Goal: Transaction & Acquisition: Purchase product/service

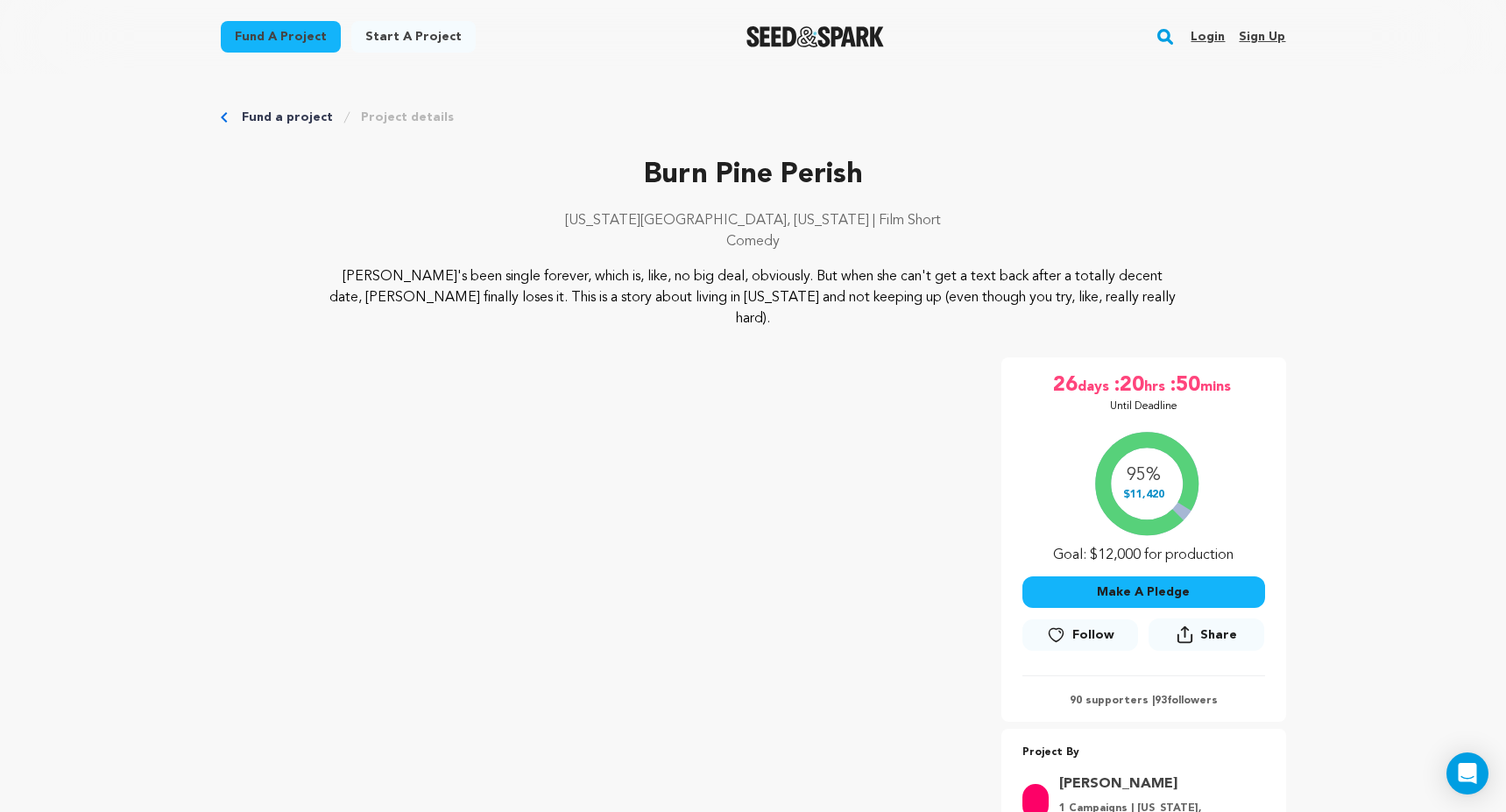
scroll to position [156, 0]
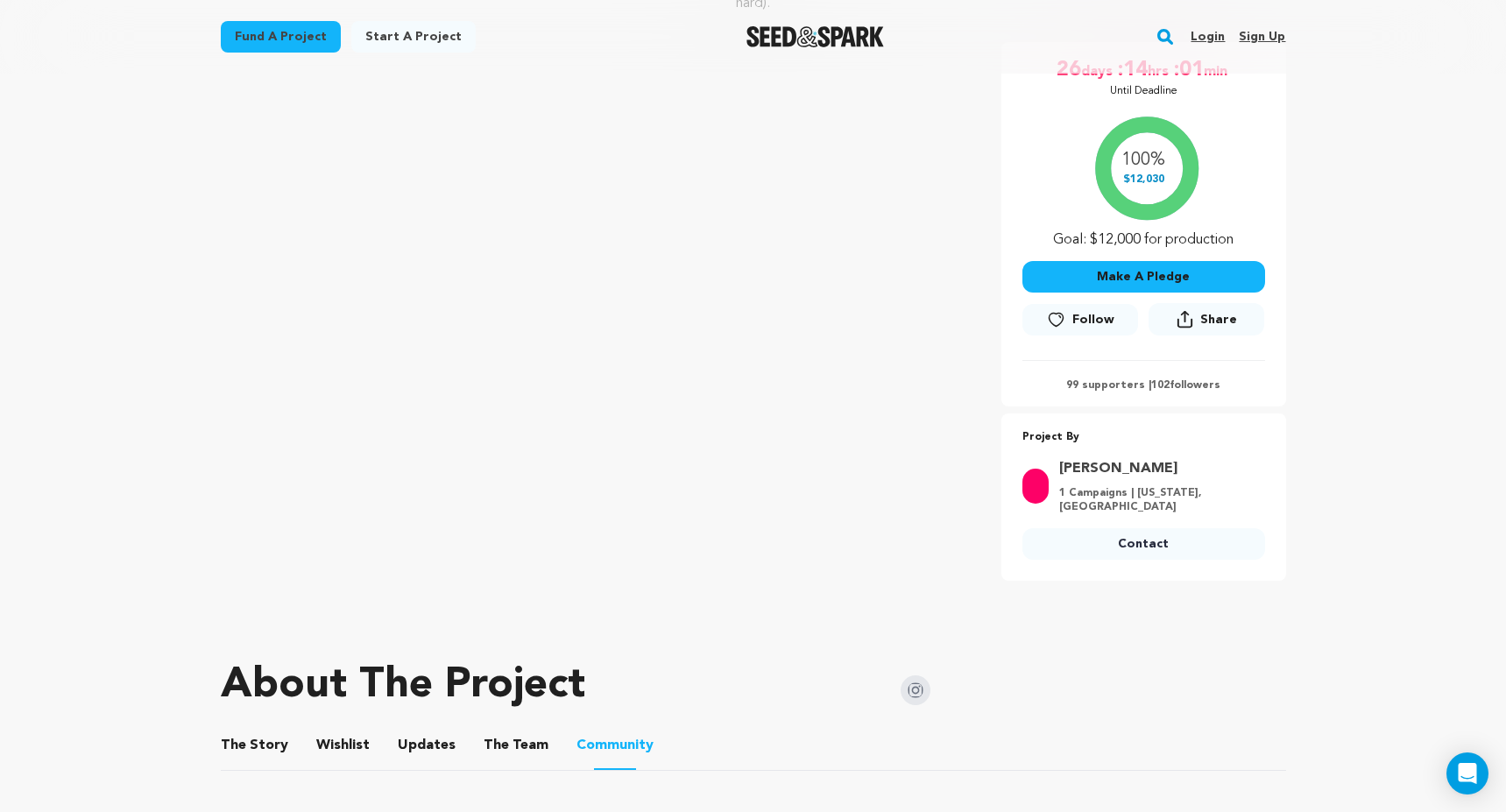
scroll to position [328, 0]
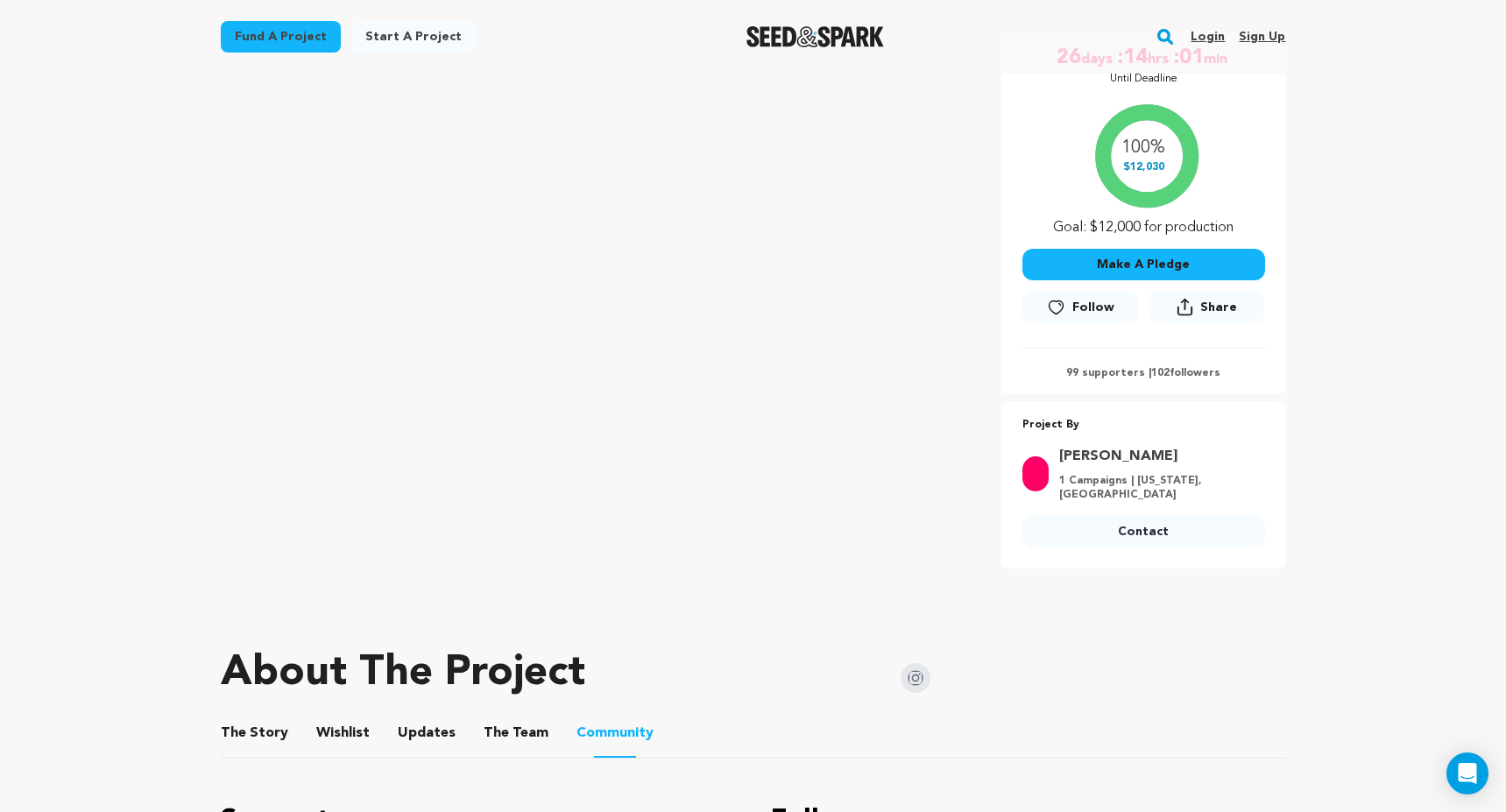
click at [245, 715] on button "The Story" at bounding box center [253, 736] width 42 height 42
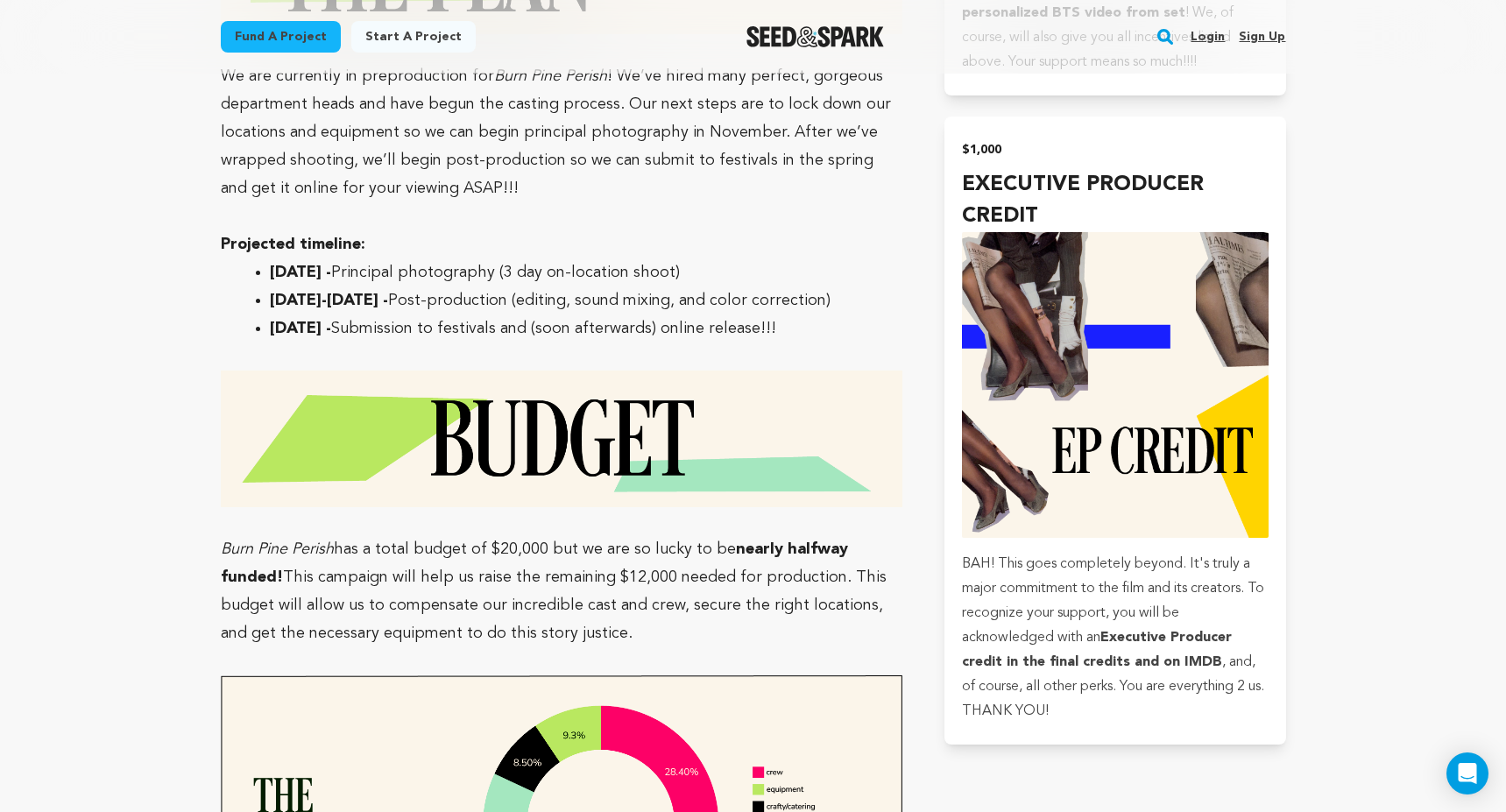
scroll to position [4642, 0]
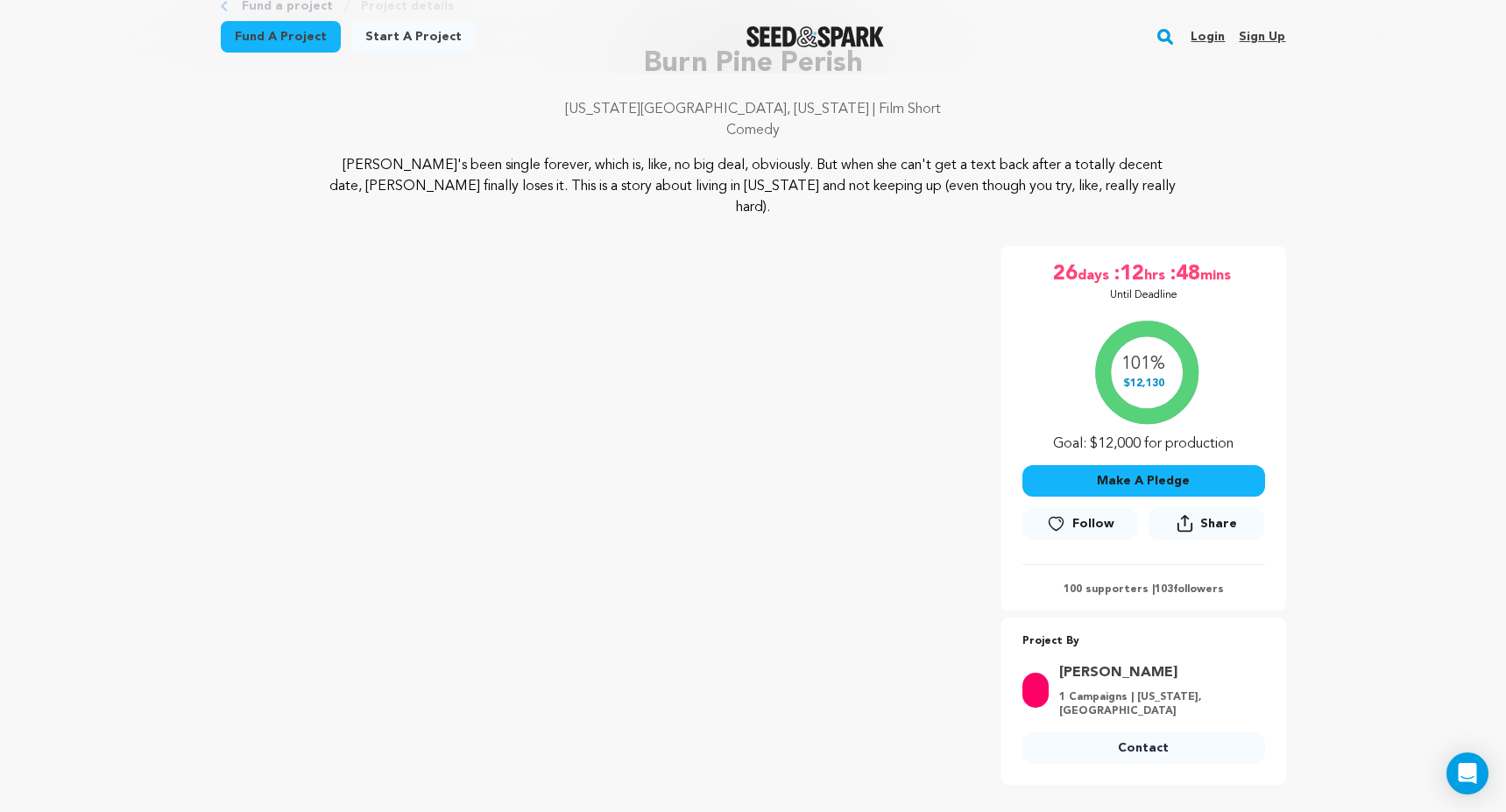
scroll to position [112, 0]
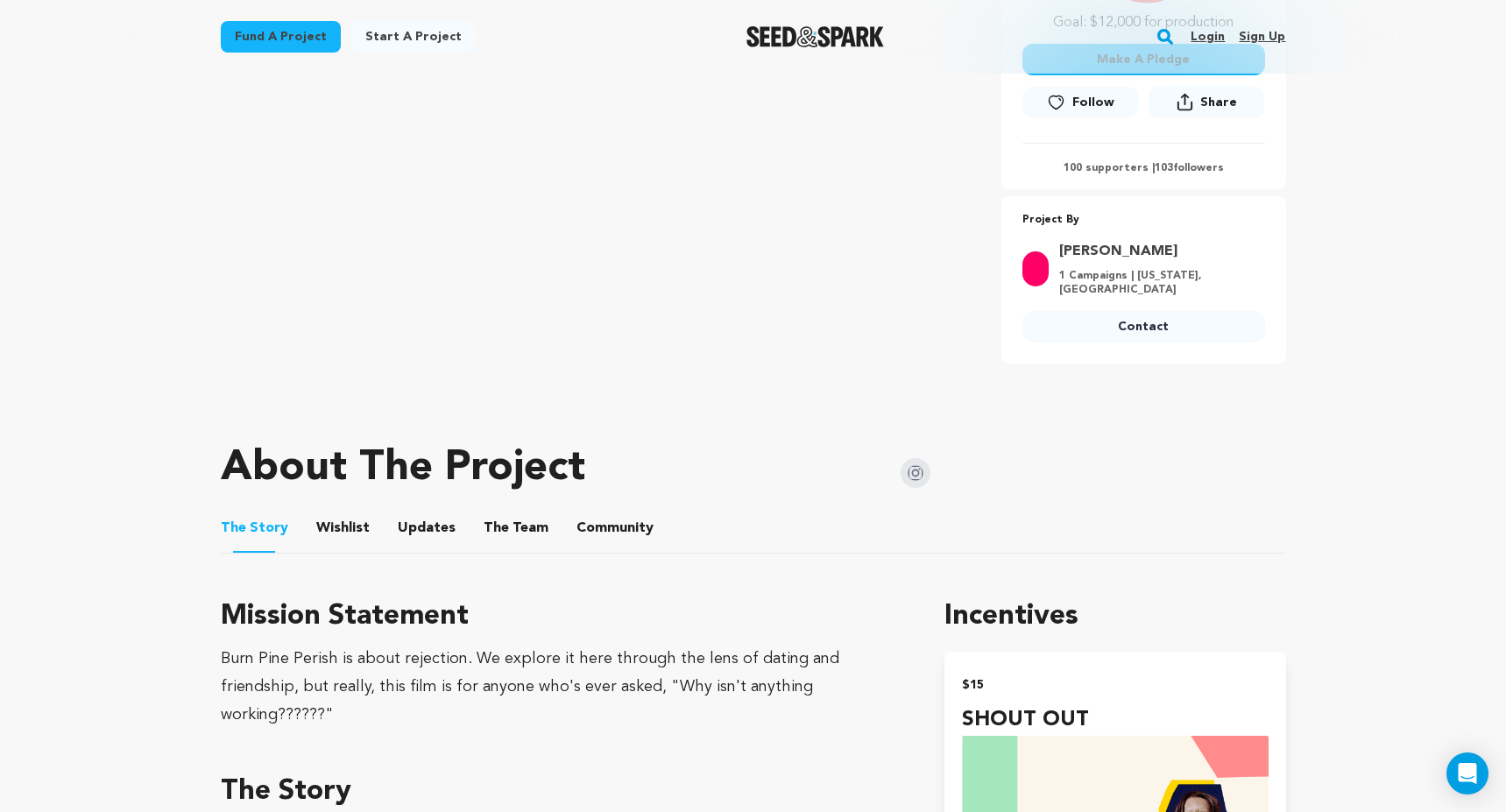
scroll to position [746, 0]
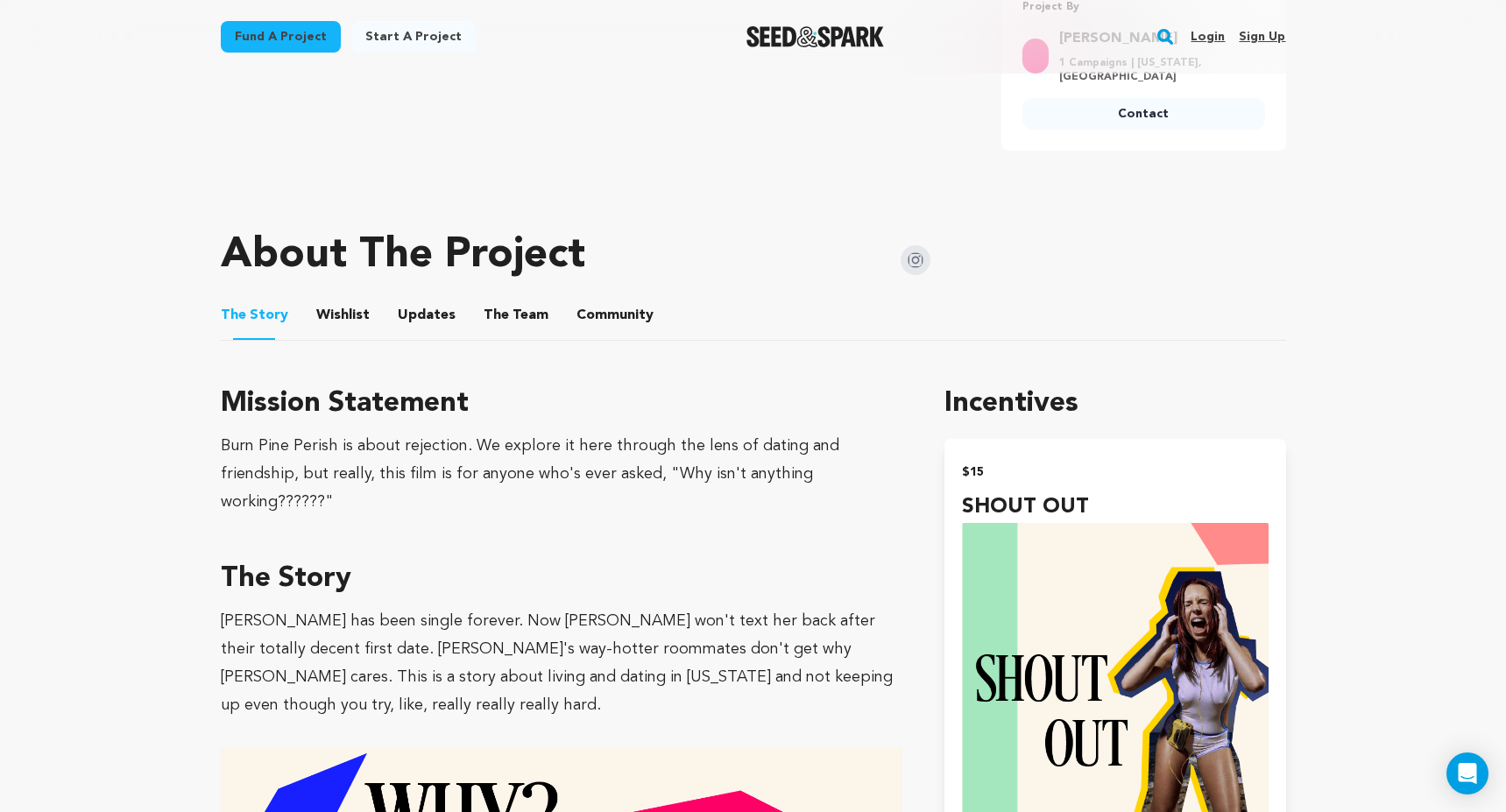
click at [594, 302] on button "Community" at bounding box center [615, 318] width 42 height 42
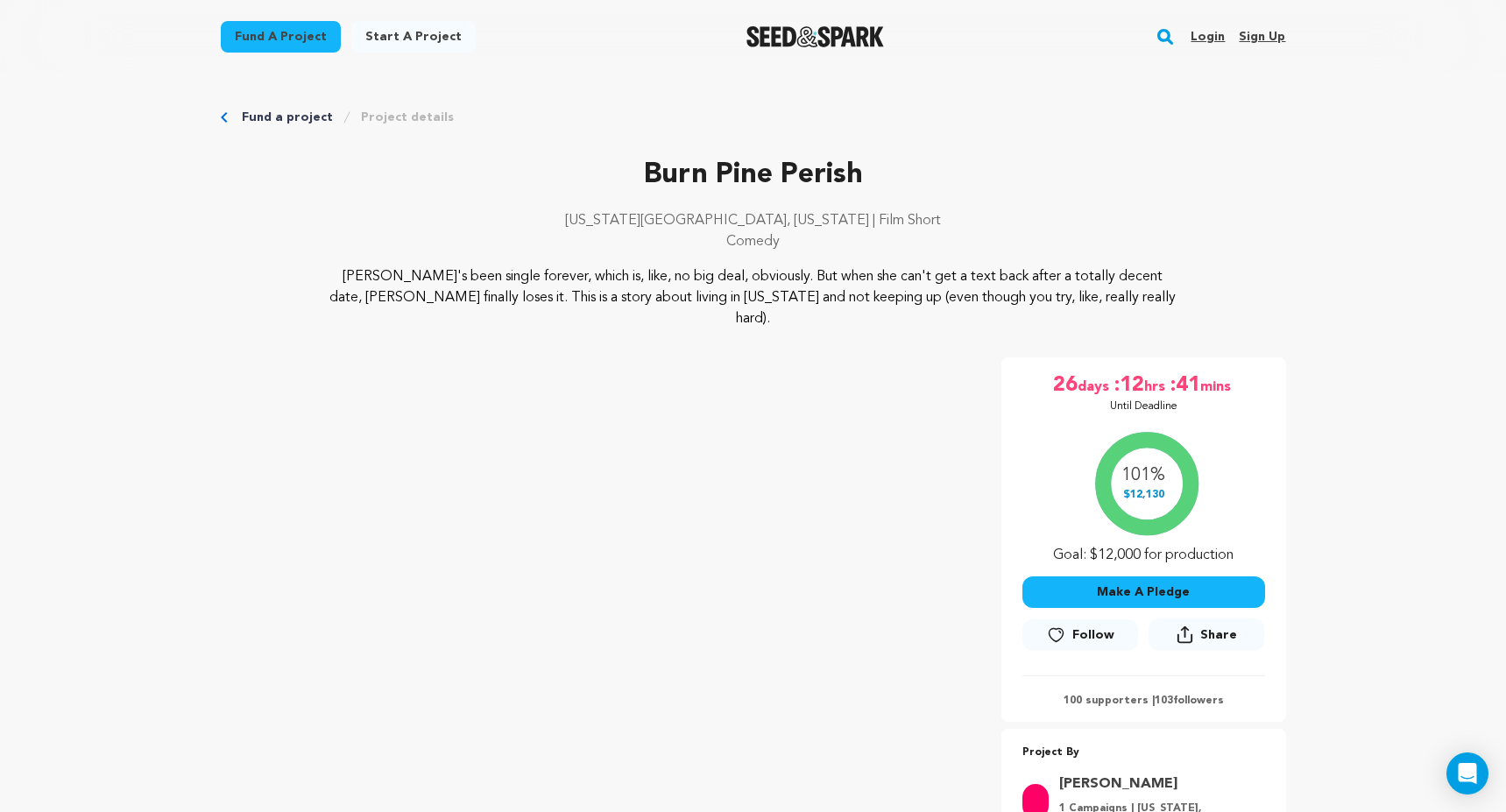
click at [811, 42] on img "Seed&Spark Homepage" at bounding box center [815, 37] width 137 height 21
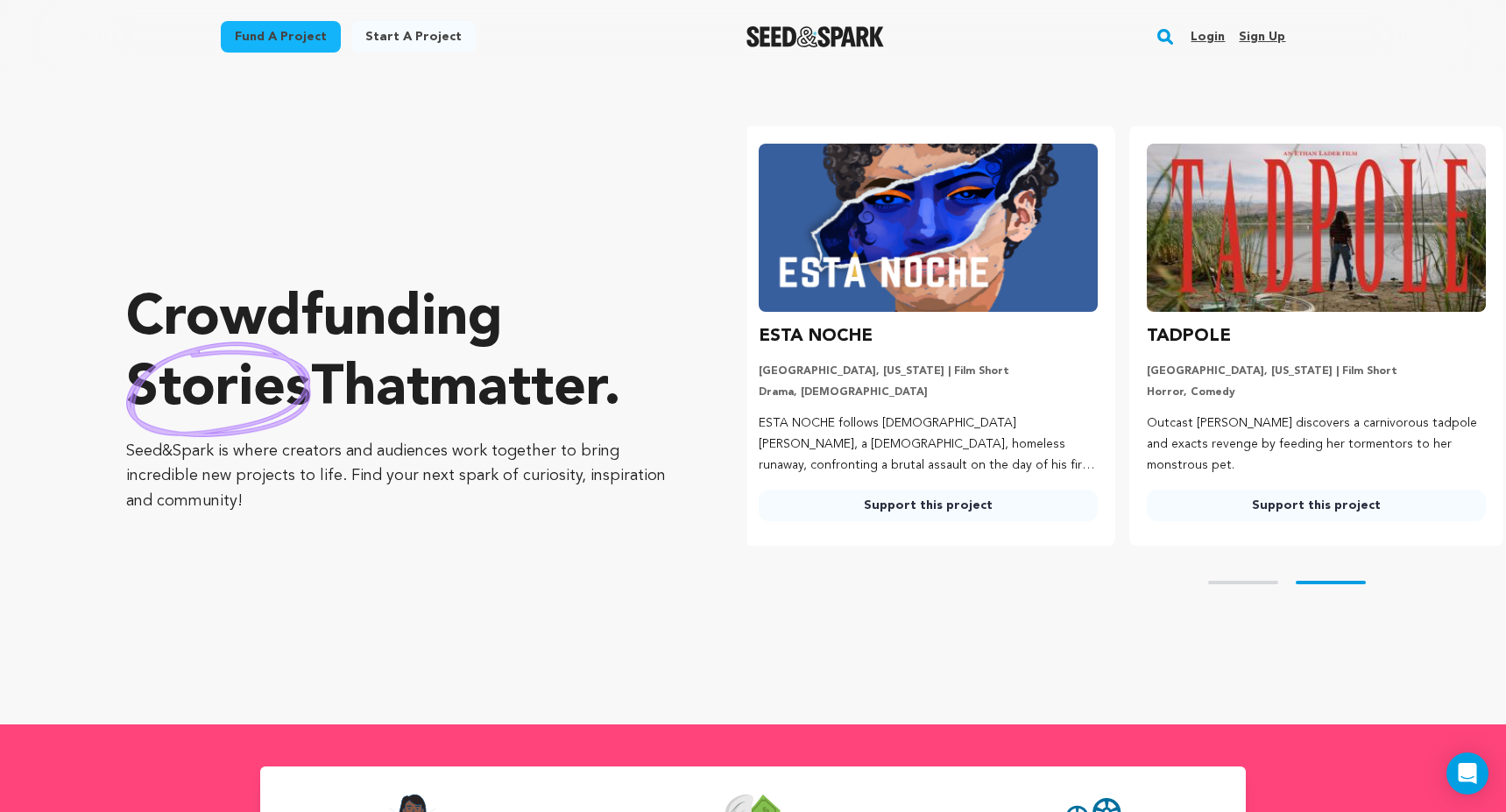
scroll to position [0, 402]
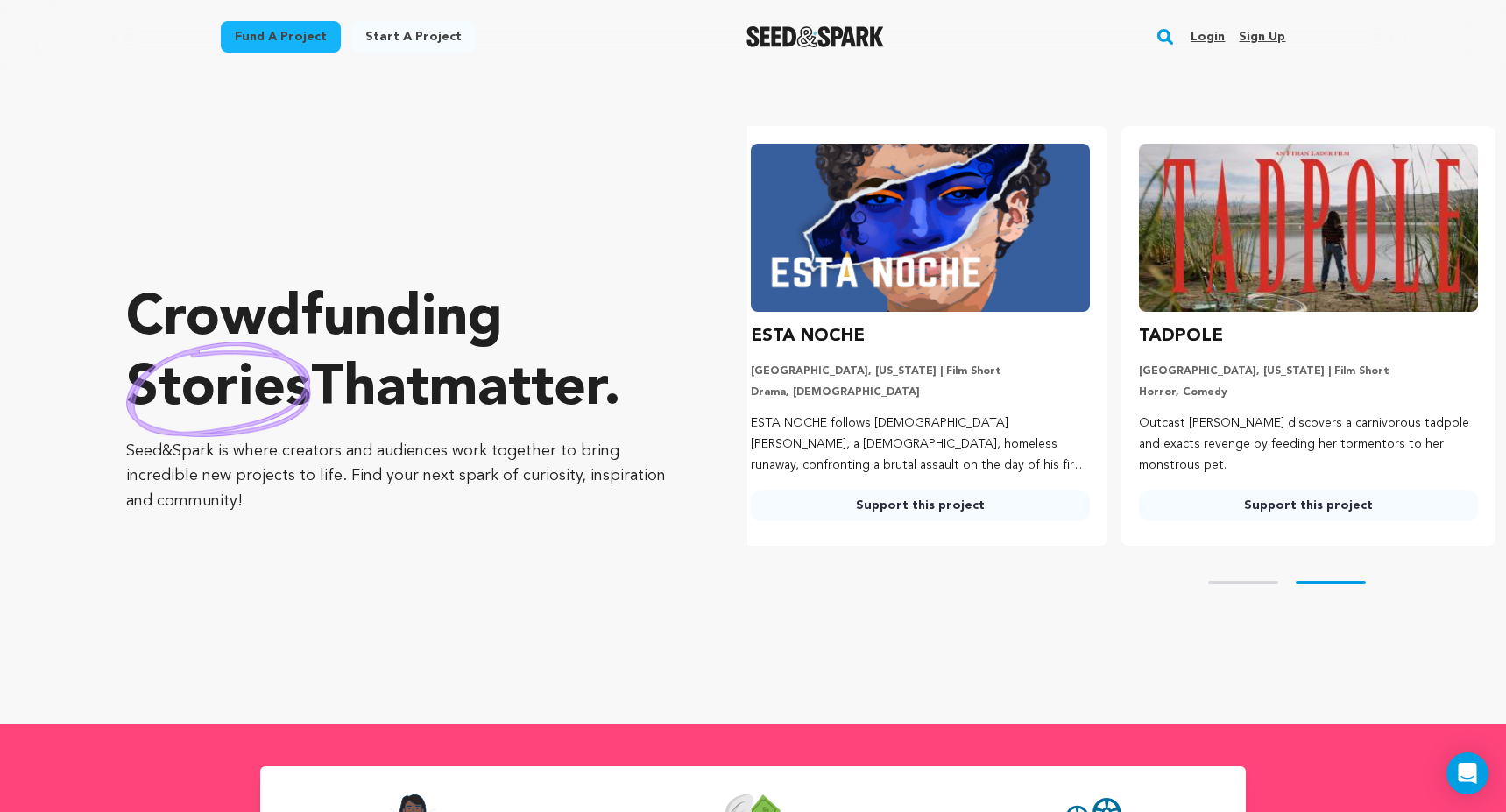
click at [1259, 585] on div "Skip to prev slide page Skip to next slide page" at bounding box center [1127, 582] width 759 height 73
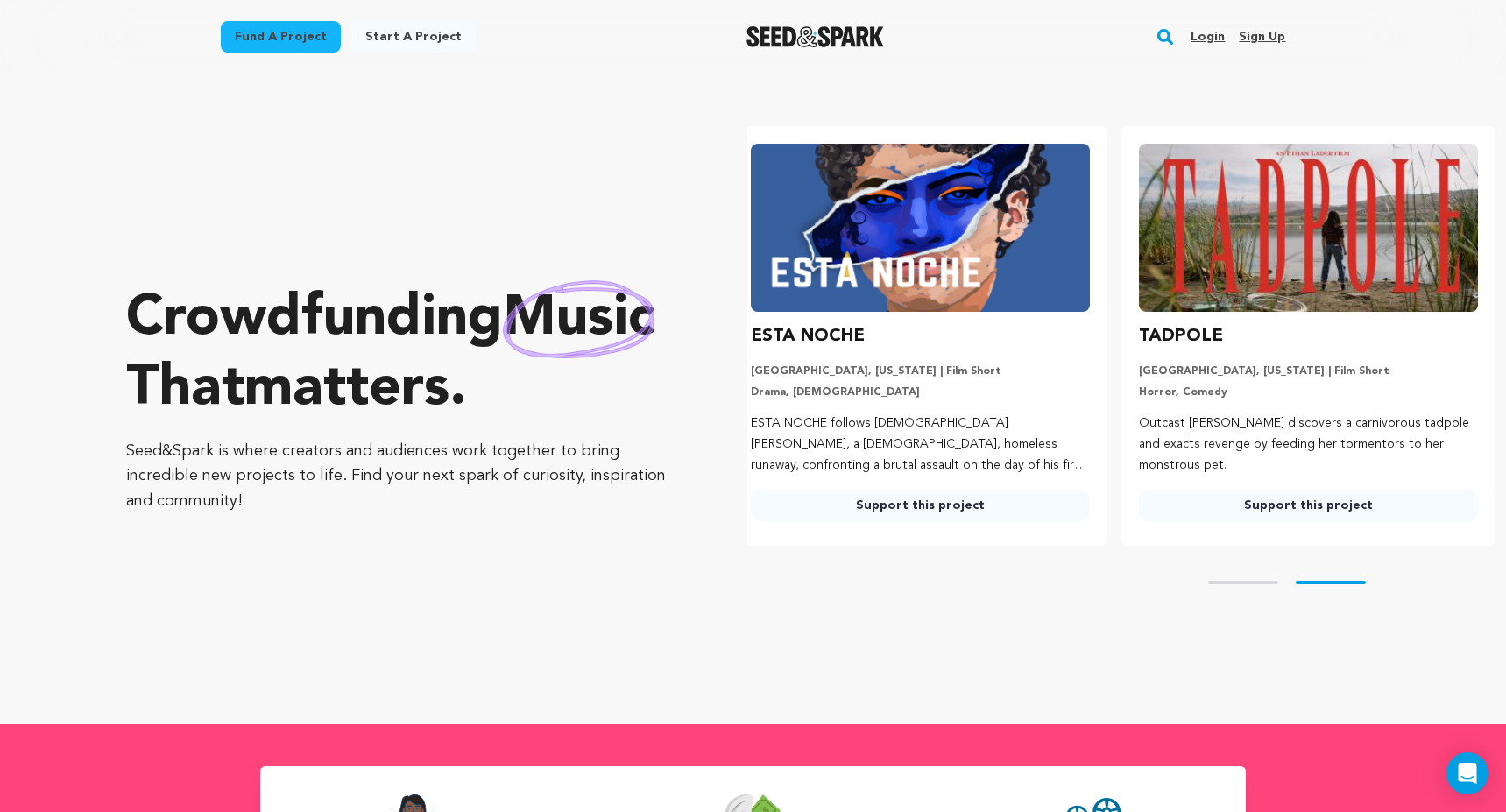
click at [1253, 583] on button "Skip to prev slide page" at bounding box center [1243, 583] width 70 height 4
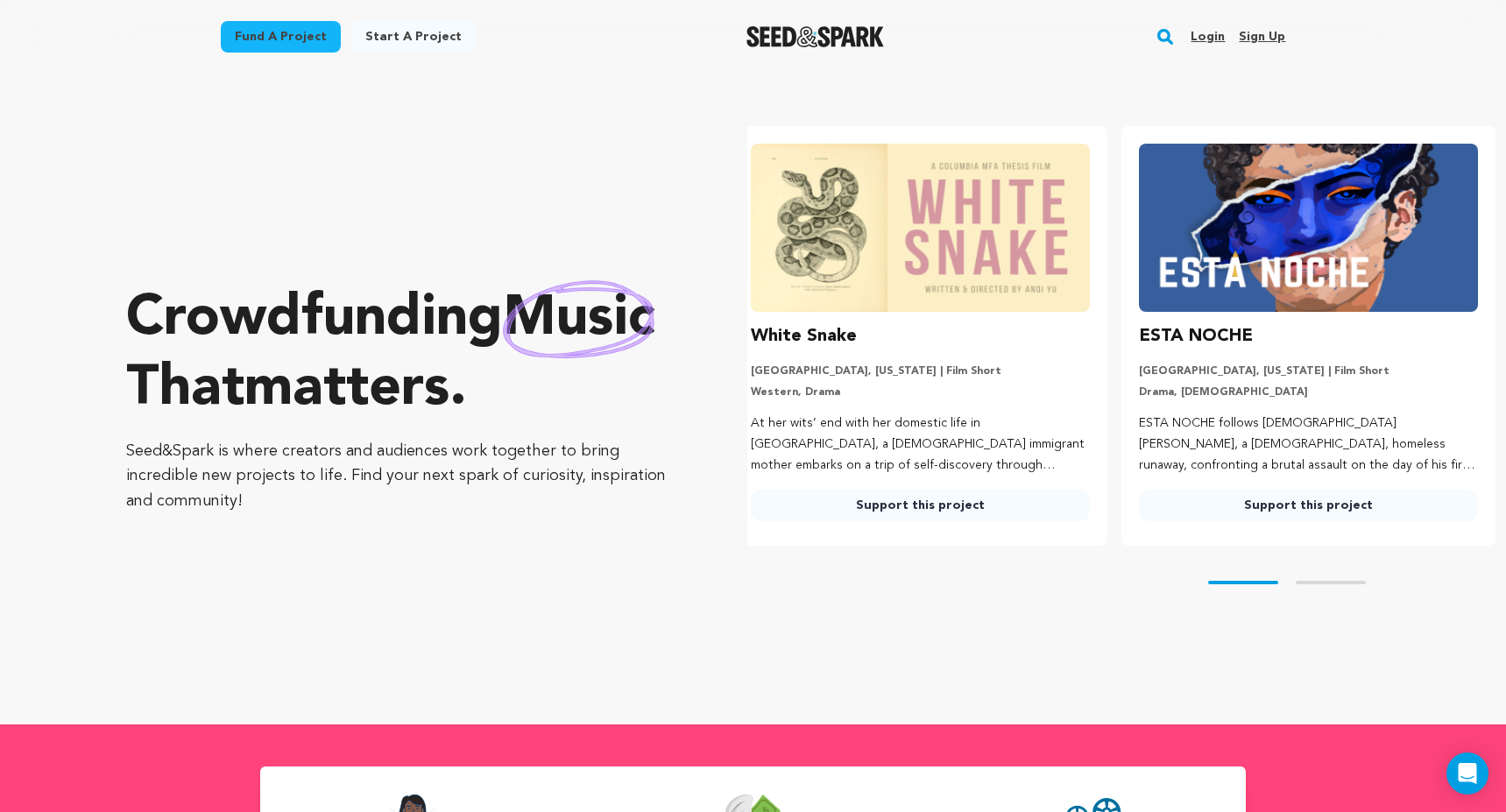
scroll to position [0, 0]
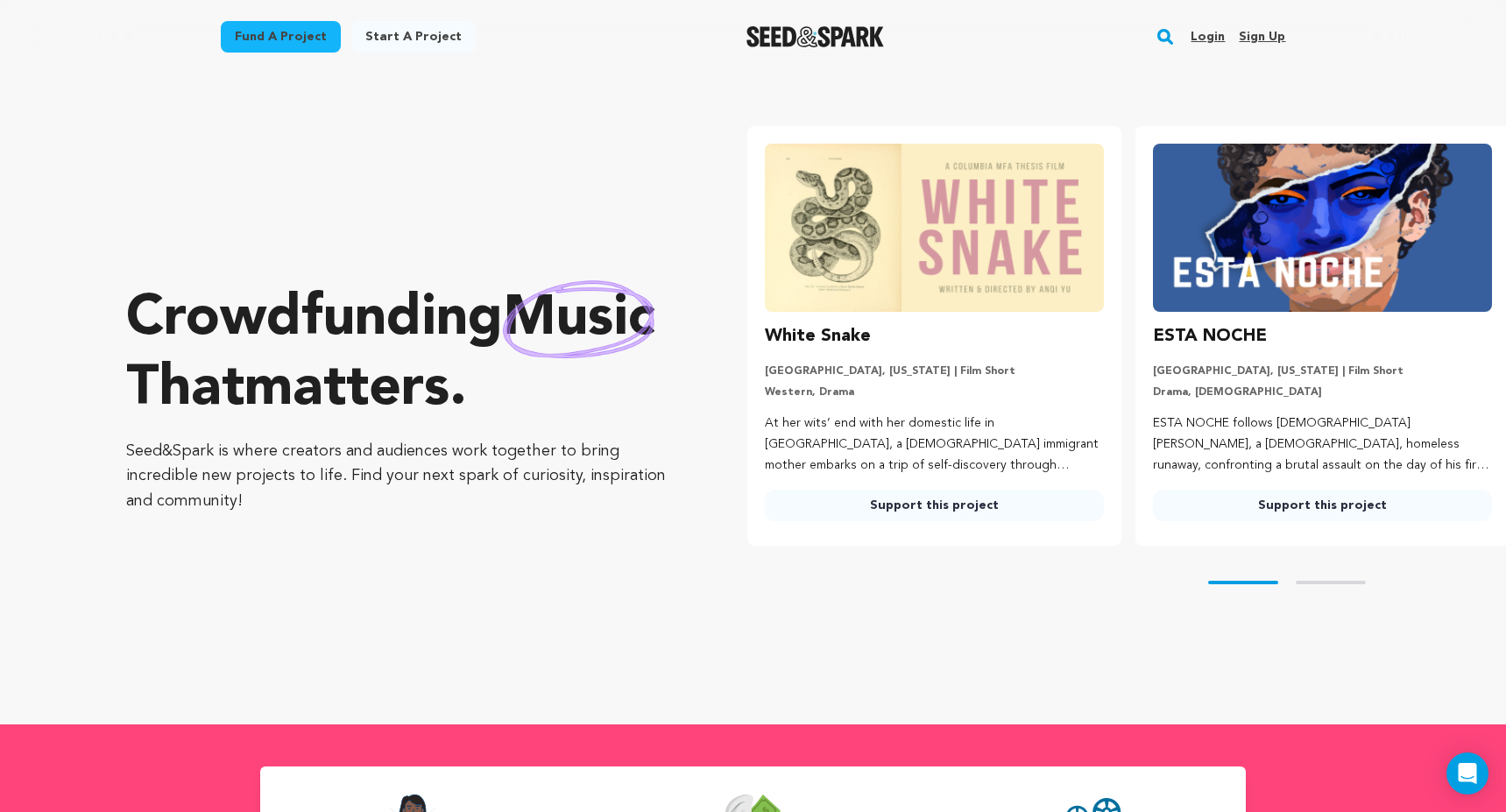
click at [998, 331] on div "White Snake" at bounding box center [934, 336] width 339 height 28
click at [941, 251] on img at bounding box center [934, 228] width 339 height 168
click at [910, 503] on link "Support this project" at bounding box center [934, 506] width 339 height 32
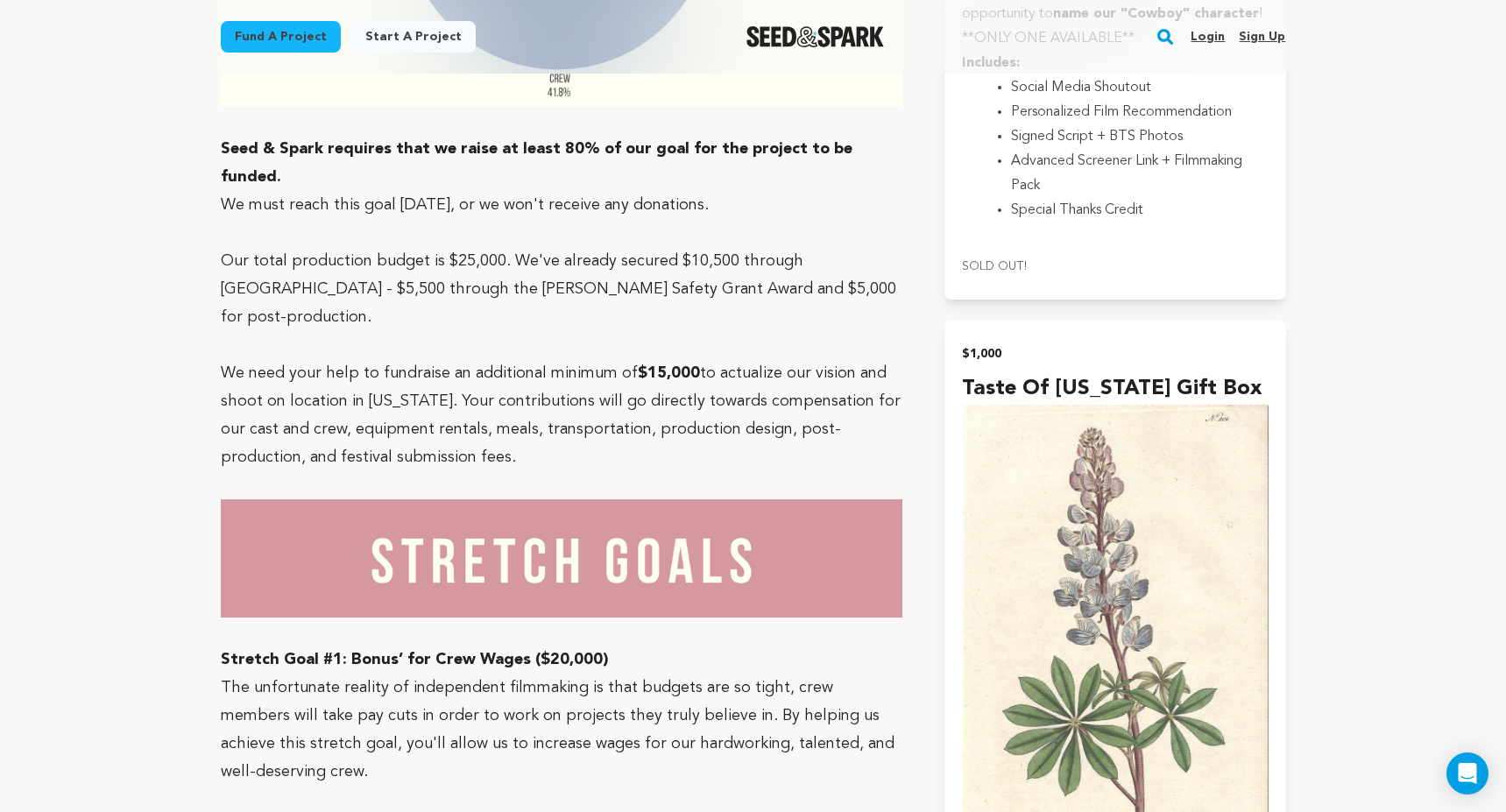
scroll to position [4644, 0]
